Goal: Find specific page/section: Find specific page/section

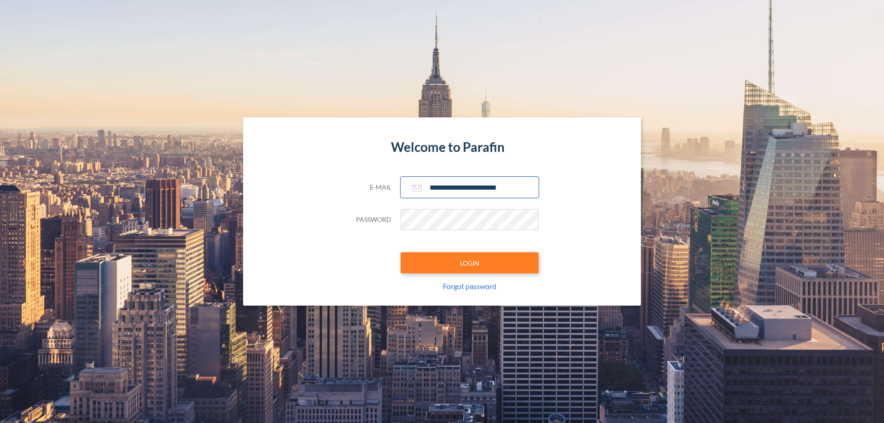
type input "**********"
click at [470, 263] on button "LOGIN" at bounding box center [469, 262] width 138 height 21
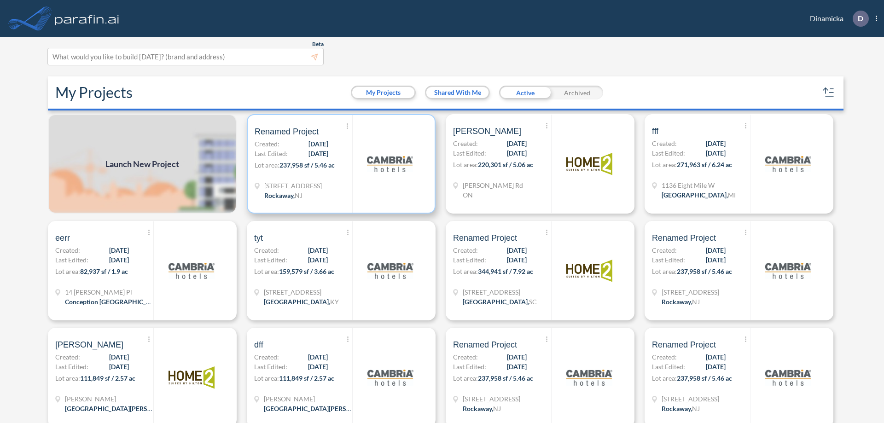
scroll to position [2, 0]
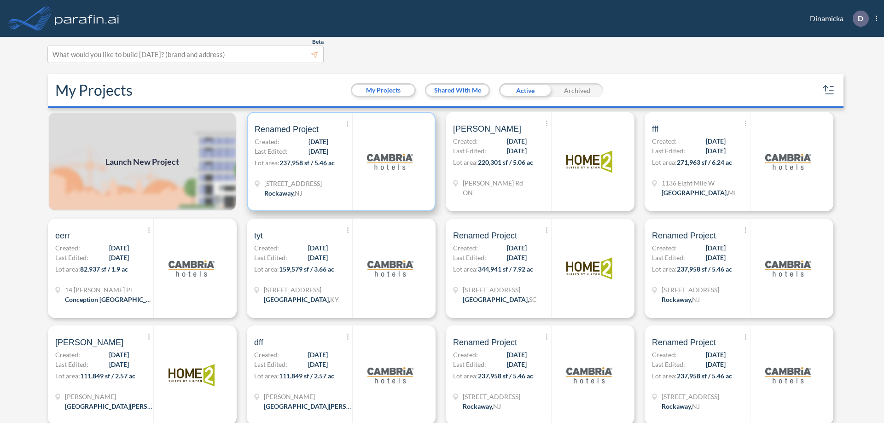
click at [339, 162] on p "Lot area: 237,958 sf / 5.46 ac" at bounding box center [304, 164] width 98 height 13
